Goal: Information Seeking & Learning: Learn about a topic

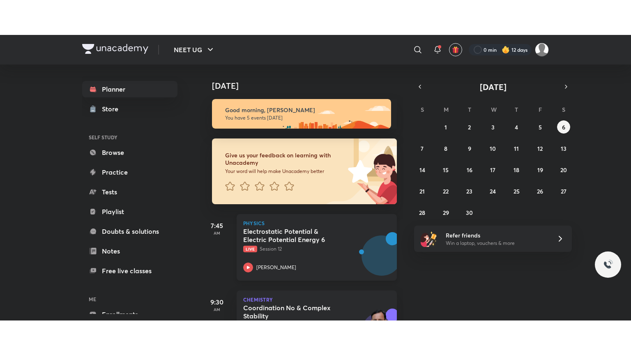
scroll to position [76, 0]
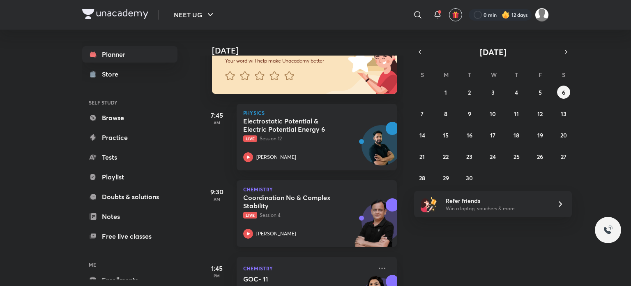
click at [323, 216] on p "Live Session 4" at bounding box center [307, 214] width 129 height 7
